Goal: Task Accomplishment & Management: Use online tool/utility

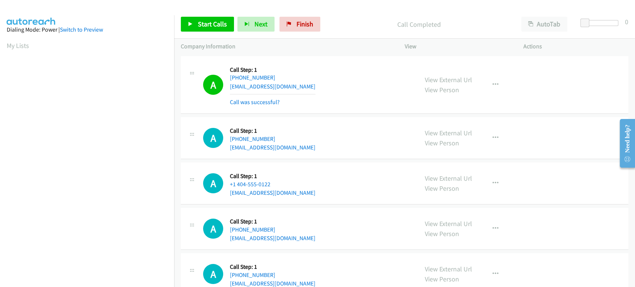
scroll to position [131, 0]
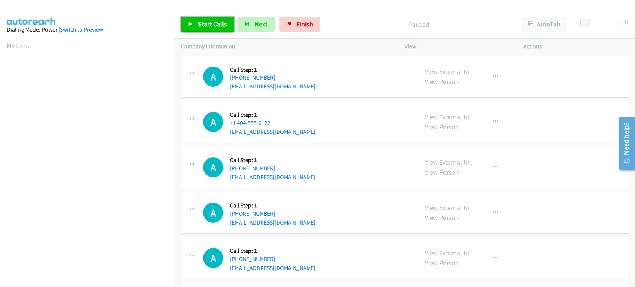
click at [211, 25] on span "Start Calls" at bounding box center [212, 24] width 29 height 9
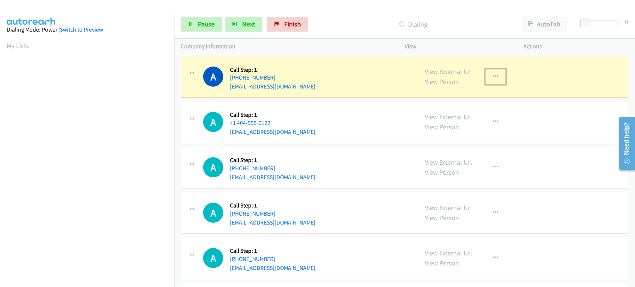
click at [492, 76] on icon "button" at bounding box center [495, 77] width 6 height 6
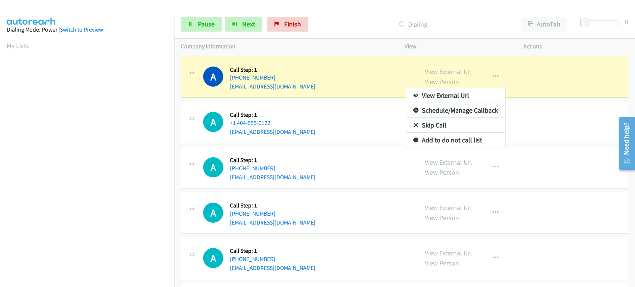
click at [450, 139] on link "Add to do not call list" at bounding box center [455, 140] width 99 height 15
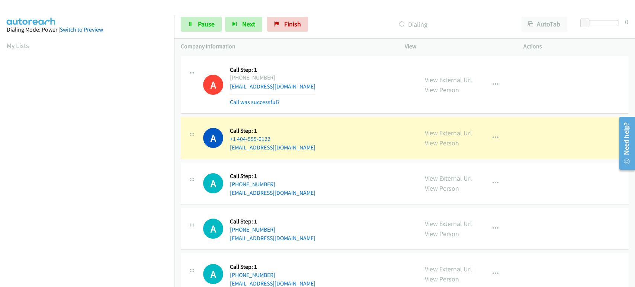
click at [206, 17] on div "Start Calls Pause Next Finish" at bounding box center [246, 24] width 131 height 15
click at [205, 26] on span "Pause" at bounding box center [206, 24] width 17 height 9
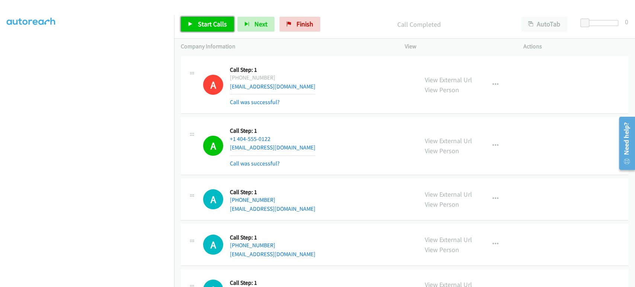
click at [214, 22] on span "Start Calls" at bounding box center [212, 24] width 29 height 9
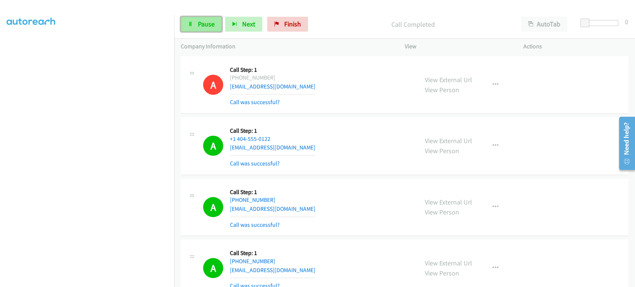
click at [211, 26] on span "Pause" at bounding box center [206, 24] width 17 height 9
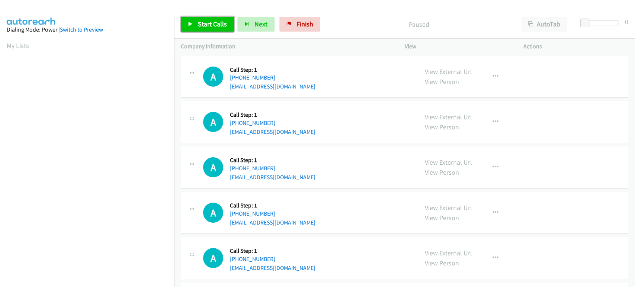
click at [208, 23] on span "Start Calls" at bounding box center [212, 24] width 29 height 9
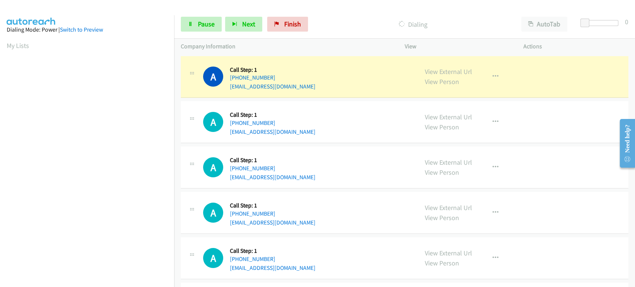
scroll to position [131, 0]
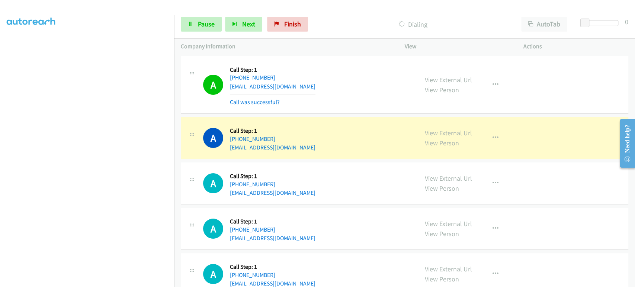
click at [108, 281] on section at bounding box center [87, 111] width 161 height 356
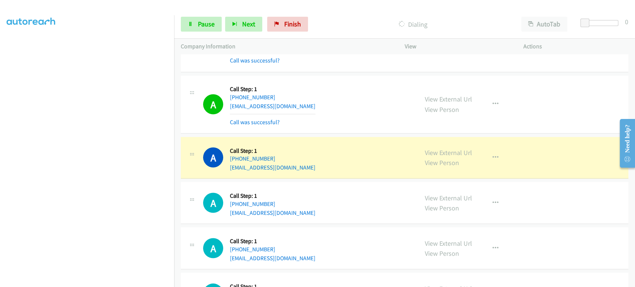
scroll to position [909, 0]
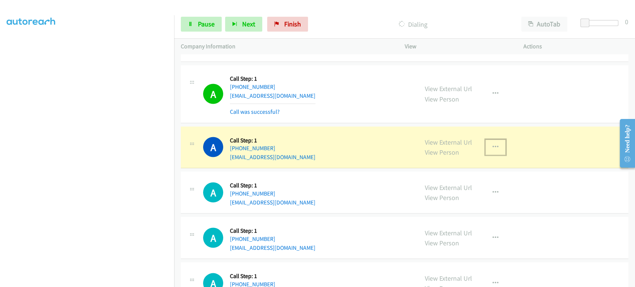
click at [492, 144] on icon "button" at bounding box center [495, 147] width 6 height 6
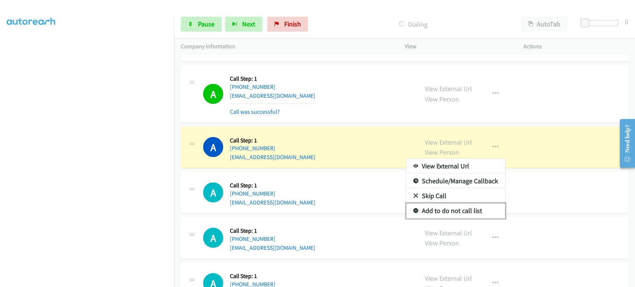
click at [443, 211] on link "Add to do not call list" at bounding box center [455, 210] width 99 height 15
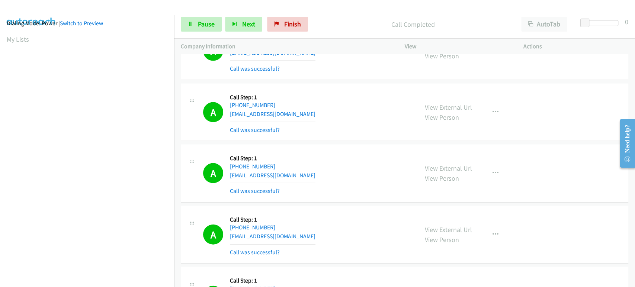
scroll to position [0, 0]
click at [232, 23] on icon "button" at bounding box center [234, 24] width 5 height 5
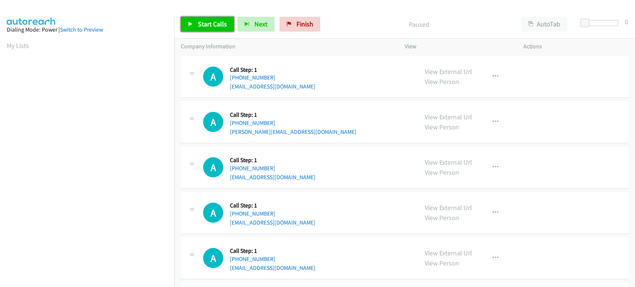
click at [210, 27] on span "Start Calls" at bounding box center [212, 24] width 29 height 9
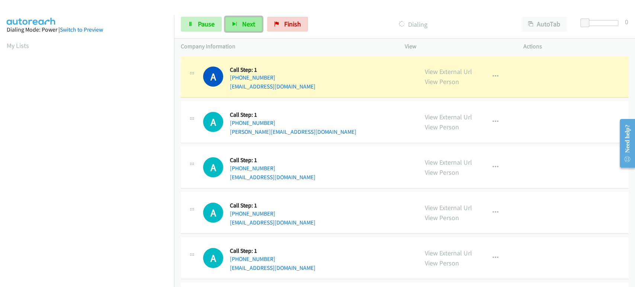
click at [238, 24] on button "Next" at bounding box center [243, 24] width 37 height 15
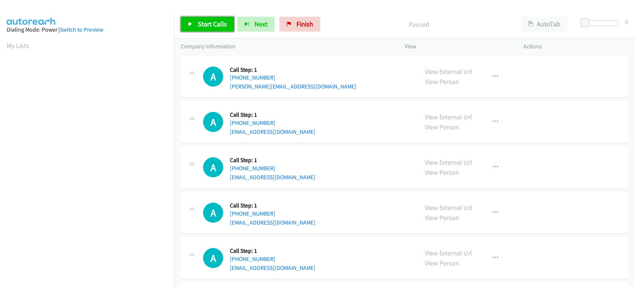
click at [208, 18] on link "Start Calls" at bounding box center [207, 24] width 53 height 15
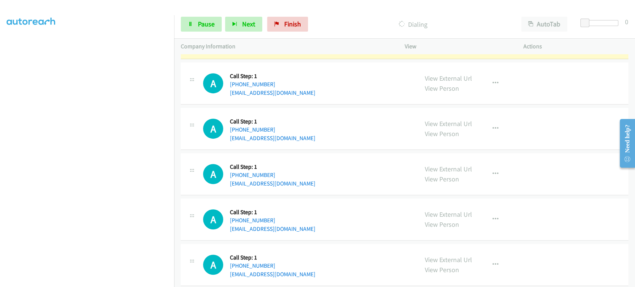
scroll to position [128, 0]
click at [193, 28] on link "Pause" at bounding box center [201, 24] width 41 height 15
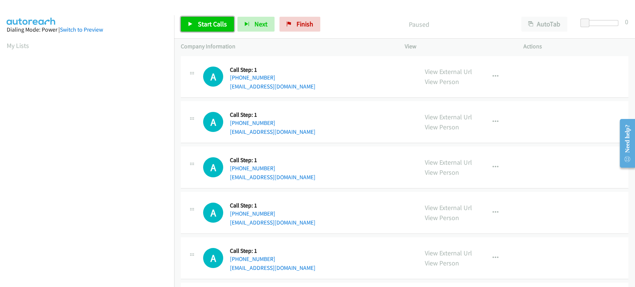
click at [211, 25] on span "Start Calls" at bounding box center [212, 24] width 29 height 9
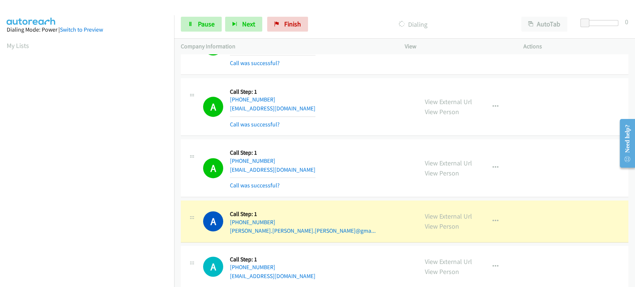
scroll to position [744, 0]
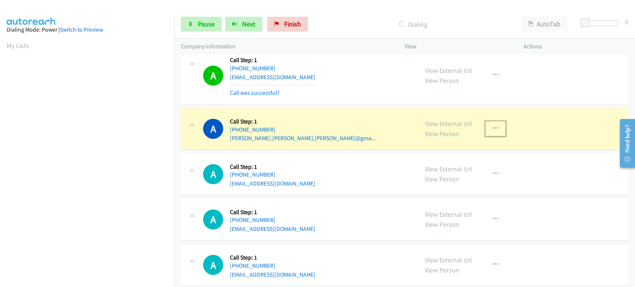
click at [492, 127] on icon "button" at bounding box center [495, 129] width 6 height 6
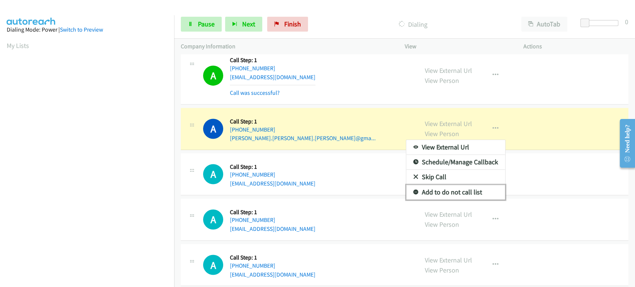
click at [456, 190] on link "Add to do not call list" at bounding box center [455, 192] width 99 height 15
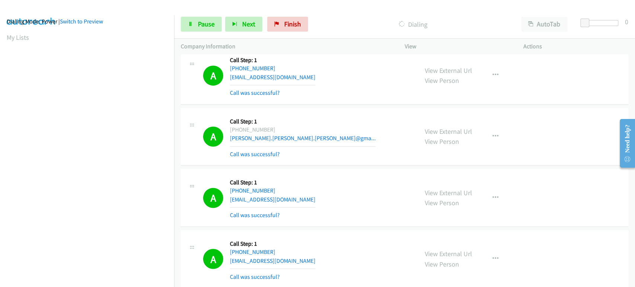
scroll to position [0, 0]
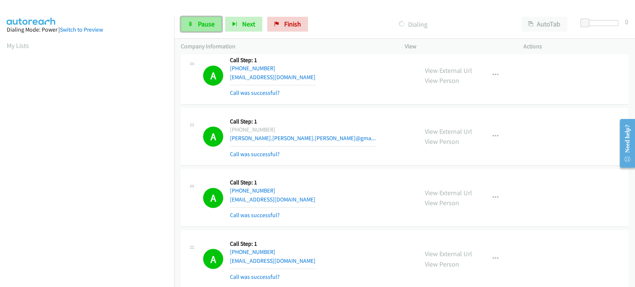
click at [201, 26] on span "Pause" at bounding box center [206, 24] width 17 height 9
click at [217, 23] on span "Start Calls" at bounding box center [212, 24] width 29 height 9
click at [208, 25] on span "Pause" at bounding box center [206, 24] width 17 height 9
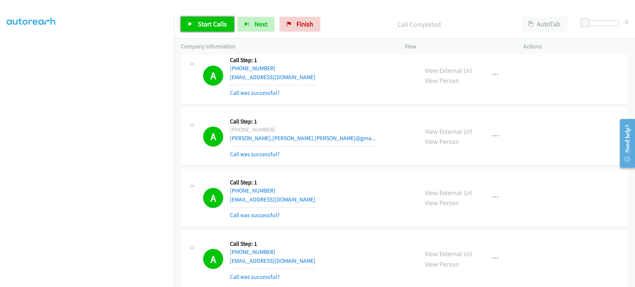
click at [200, 28] on span "Start Calls" at bounding box center [212, 24] width 29 height 9
click at [198, 21] on span "Pause" at bounding box center [206, 24] width 17 height 9
click at [206, 23] on span "Start Calls" at bounding box center [212, 24] width 29 height 9
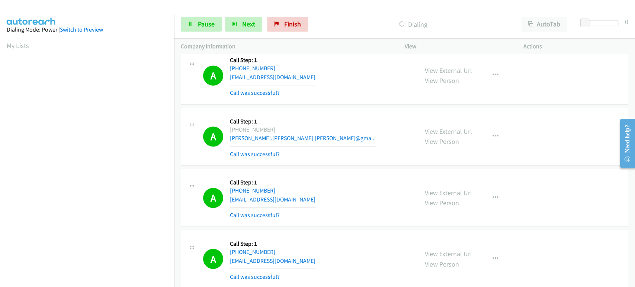
scroll to position [131, 0]
click at [199, 28] on span "Pause" at bounding box center [206, 24] width 17 height 9
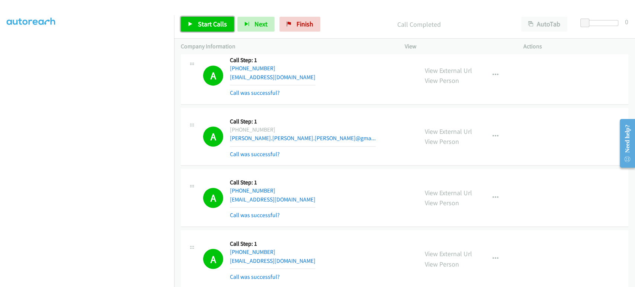
click at [208, 25] on span "Start Calls" at bounding box center [212, 24] width 29 height 9
click at [208, 25] on span "Pause" at bounding box center [206, 24] width 17 height 9
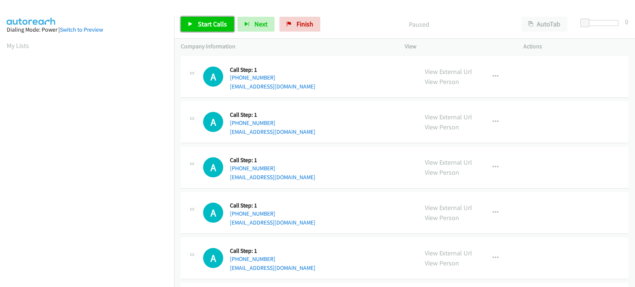
click at [209, 25] on span "Start Calls" at bounding box center [212, 24] width 29 height 9
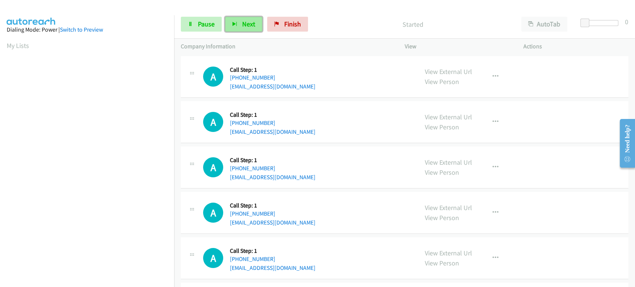
click at [244, 29] on button "Next" at bounding box center [243, 24] width 37 height 15
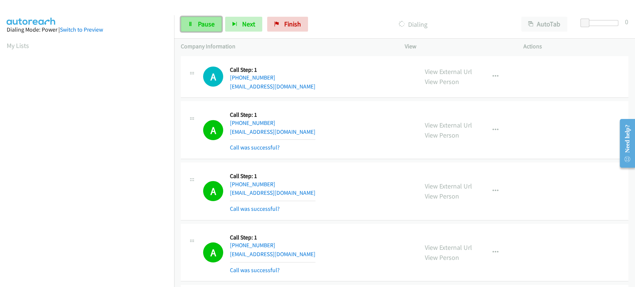
click at [198, 23] on span "Pause" at bounding box center [206, 24] width 17 height 9
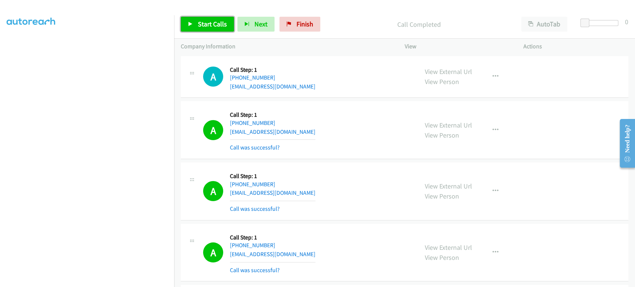
click at [207, 24] on span "Start Calls" at bounding box center [212, 24] width 29 height 9
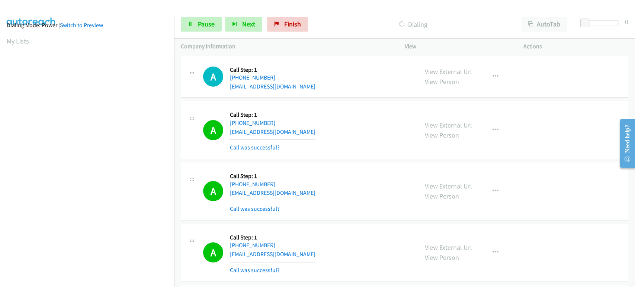
scroll to position [0, 0]
click at [206, 22] on span "Pause" at bounding box center [206, 24] width 17 height 9
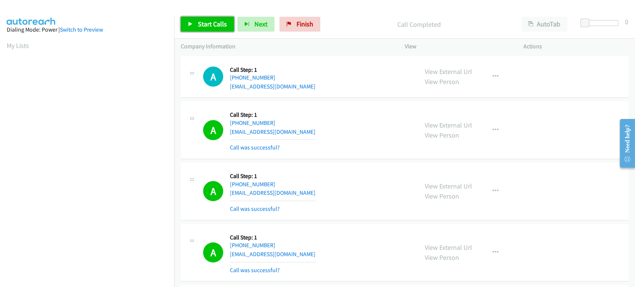
click at [196, 27] on link "Start Calls" at bounding box center [207, 24] width 53 height 15
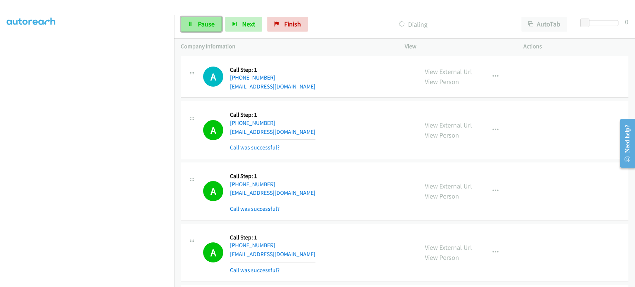
click at [200, 19] on link "Pause" at bounding box center [201, 24] width 41 height 15
click at [212, 25] on span "Start Calls" at bounding box center [212, 24] width 29 height 9
click at [209, 26] on span "Pause" at bounding box center [206, 24] width 17 height 9
click at [199, 27] on span "Start Calls" at bounding box center [212, 24] width 29 height 9
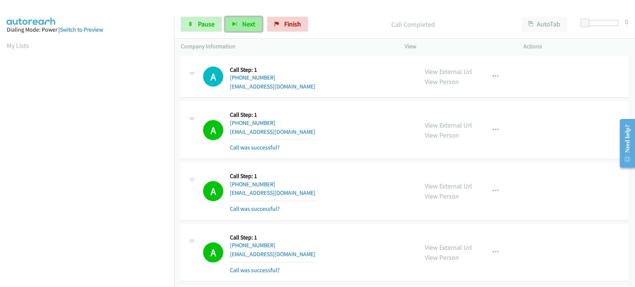
click at [247, 26] on span "Next" at bounding box center [248, 24] width 13 height 9
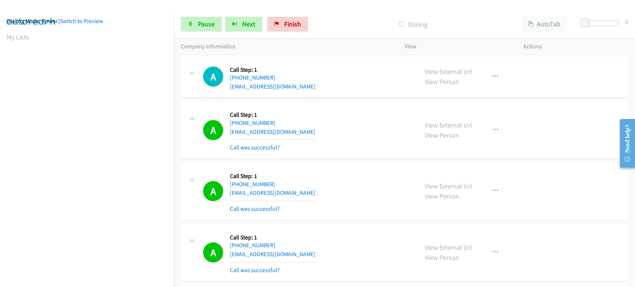
scroll to position [6, 0]
click at [197, 26] on link "Pause" at bounding box center [201, 24] width 41 height 15
